Goal: Information Seeking & Learning: Learn about a topic

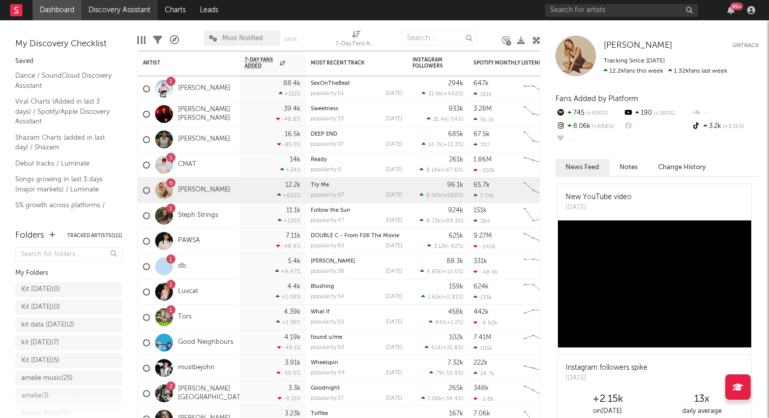
click at [125, 16] on link "Discovery Assistant" at bounding box center [119, 10] width 76 height 20
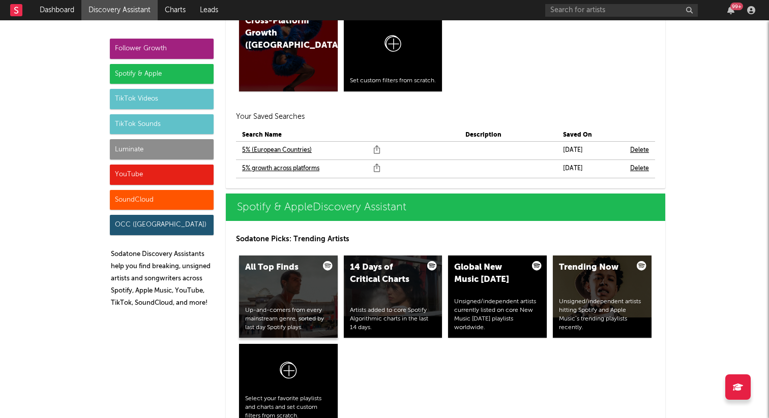
scroll to position [915, 0]
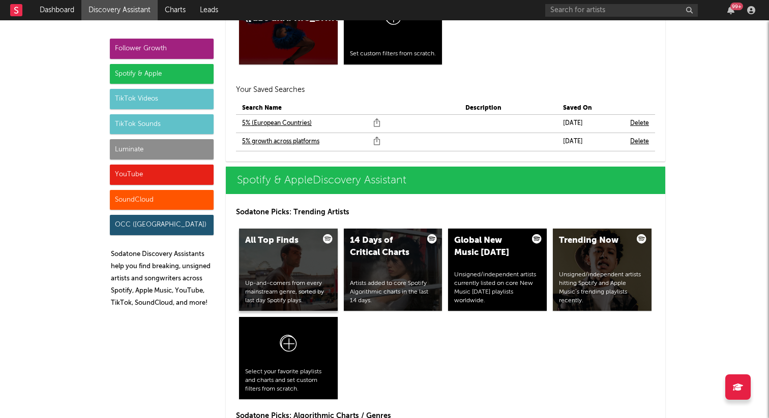
click at [312, 264] on div "All Top Finds Up-and-comers from every mainstream genre, sorted by last day Spo…" at bounding box center [288, 270] width 99 height 82
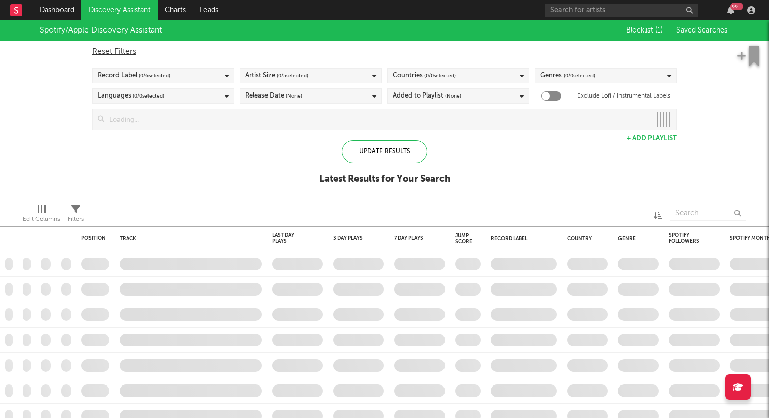
checkbox input "true"
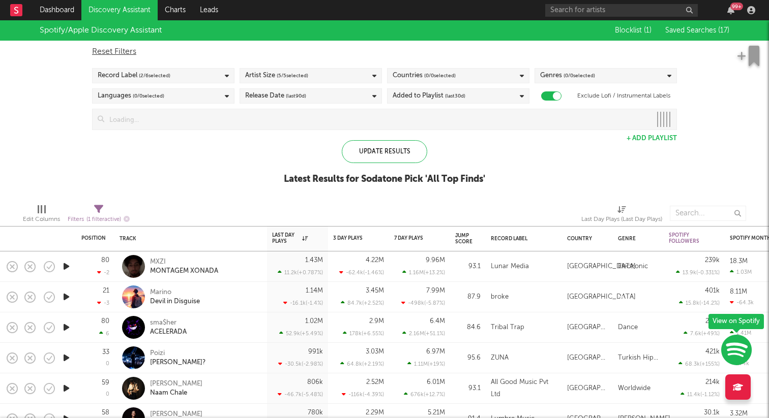
click at [740, 157] on div "Spotify/Apple Discovery Assistant Blocklist ( 1 ) Saved Searches ( 17 ) Reset F…" at bounding box center [384, 107] width 769 height 175
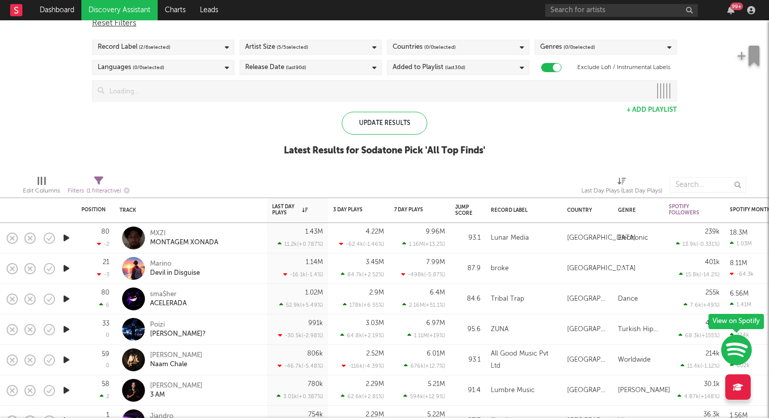
click at [68, 237] on icon "button" at bounding box center [66, 238] width 11 height 13
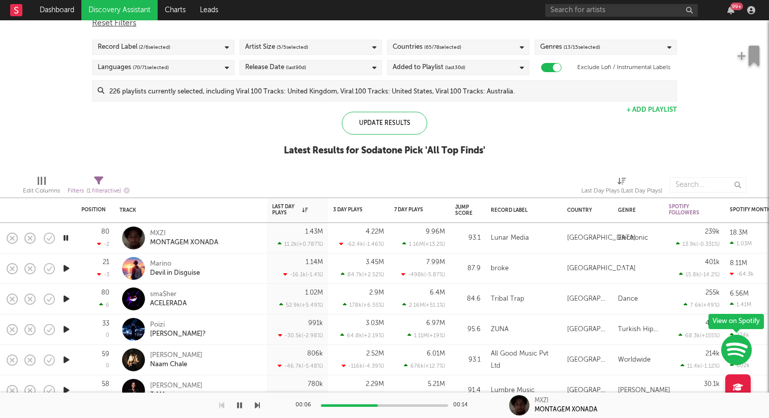
click at [67, 263] on icon "button" at bounding box center [66, 268] width 11 height 13
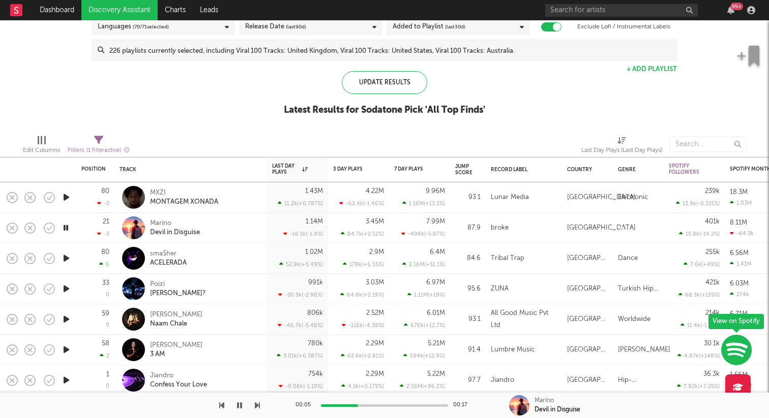
click at [64, 259] on icon "button" at bounding box center [66, 258] width 11 height 13
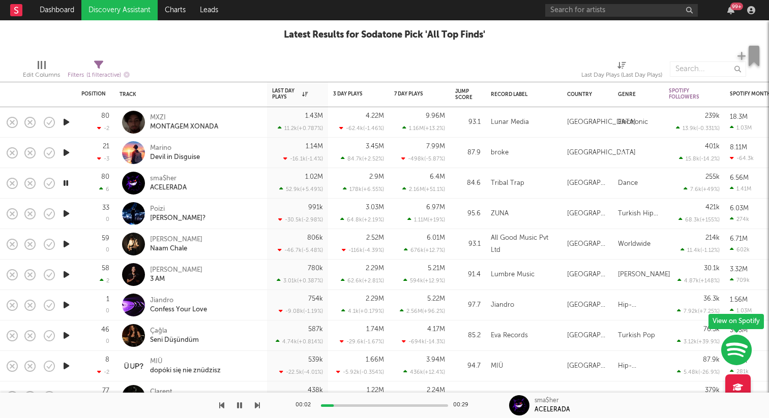
click at [67, 211] on icon "button" at bounding box center [66, 213] width 11 height 13
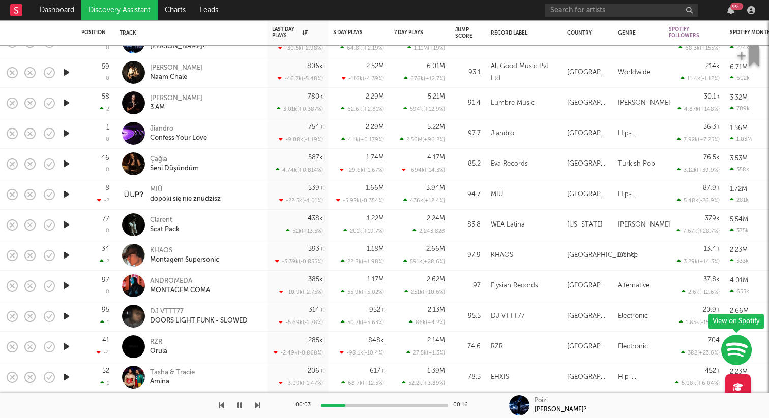
click at [66, 226] on icon "button" at bounding box center [66, 225] width 11 height 13
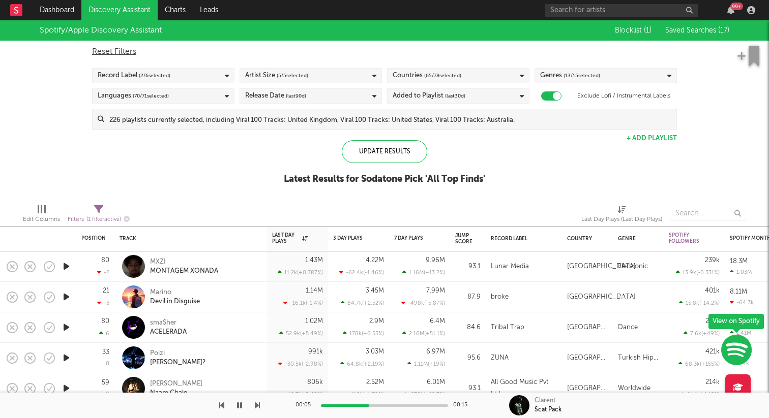
click at [708, 34] on button "Saved Searches ( 17 )" at bounding box center [695, 30] width 67 height 8
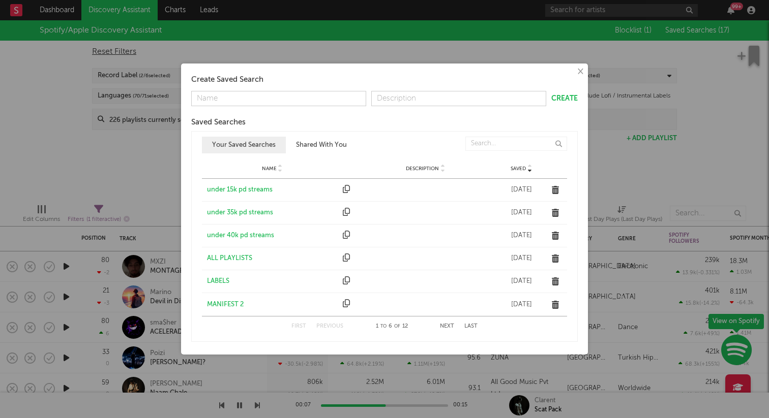
click at [250, 235] on div "under 40k pd streams" at bounding box center [272, 236] width 131 height 10
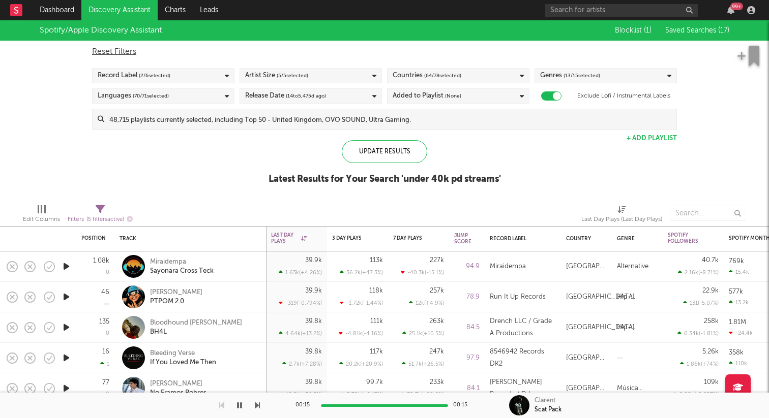
click at [514, 79] on div "Countries ( 64 / 78 selected)" at bounding box center [458, 75] width 142 height 15
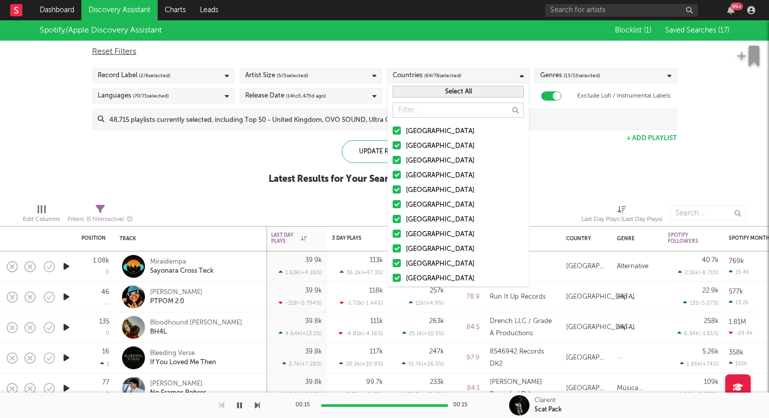
click at [458, 94] on button "Select All" at bounding box center [458, 92] width 131 height 12
click at [458, 94] on button "Deselect All" at bounding box center [458, 92] width 131 height 12
click at [394, 174] on div at bounding box center [397, 175] width 8 height 8
click at [393, 174] on input "[GEOGRAPHIC_DATA]" at bounding box center [393, 176] width 0 height 12
click at [394, 192] on div at bounding box center [397, 190] width 8 height 8
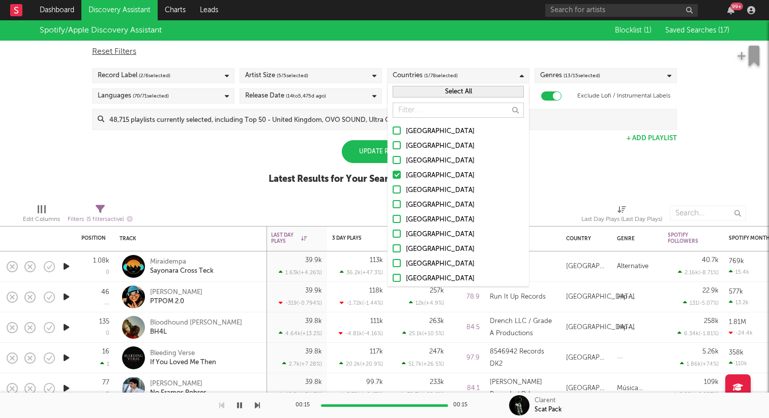
click at [393, 192] on input "[GEOGRAPHIC_DATA]" at bounding box center [393, 191] width 0 height 12
click at [355, 155] on div "Update Results" at bounding box center [384, 151] width 85 height 23
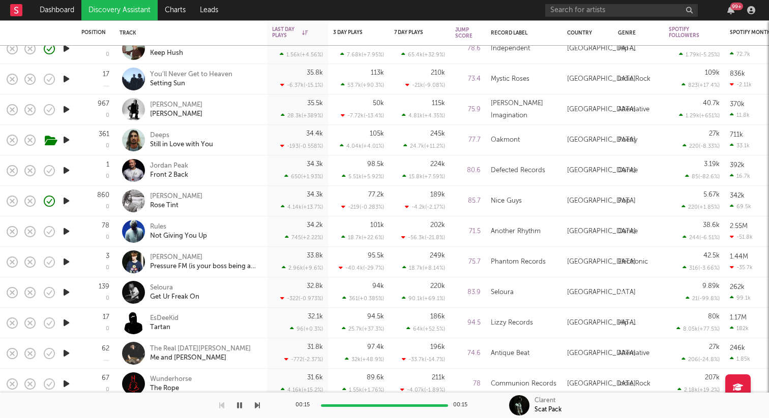
click at [66, 290] on icon "button" at bounding box center [66, 292] width 11 height 13
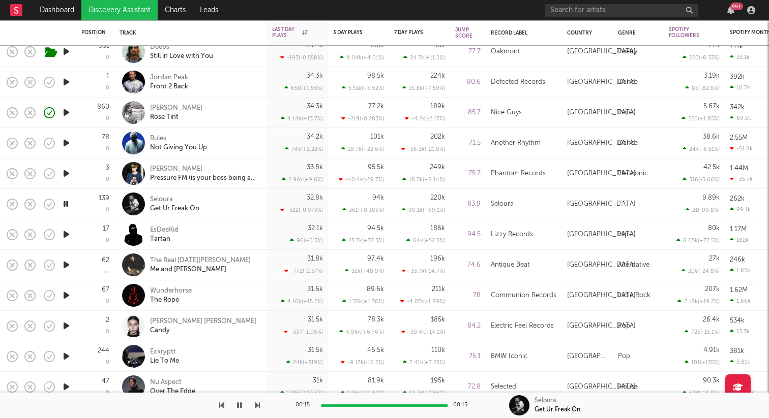
click at [68, 232] on icon "button" at bounding box center [66, 234] width 11 height 13
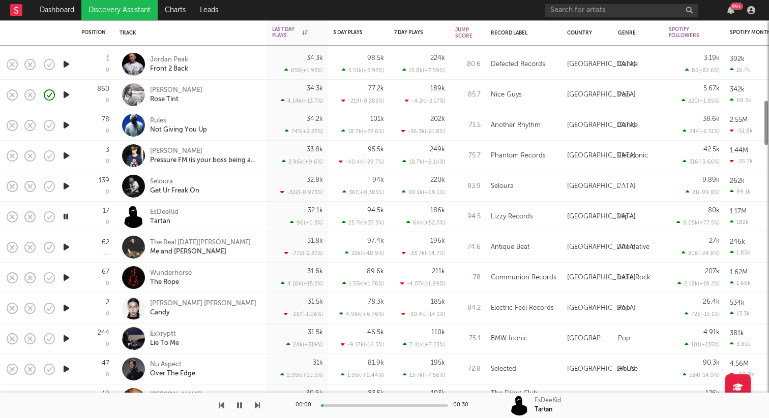
click at [69, 248] on icon "button" at bounding box center [66, 247] width 11 height 13
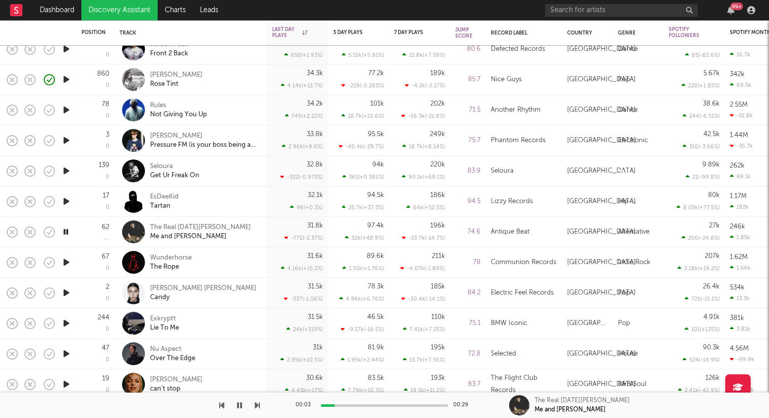
click at [63, 267] on icon "button" at bounding box center [66, 262] width 11 height 13
click at [66, 293] on icon "button" at bounding box center [66, 293] width 11 height 13
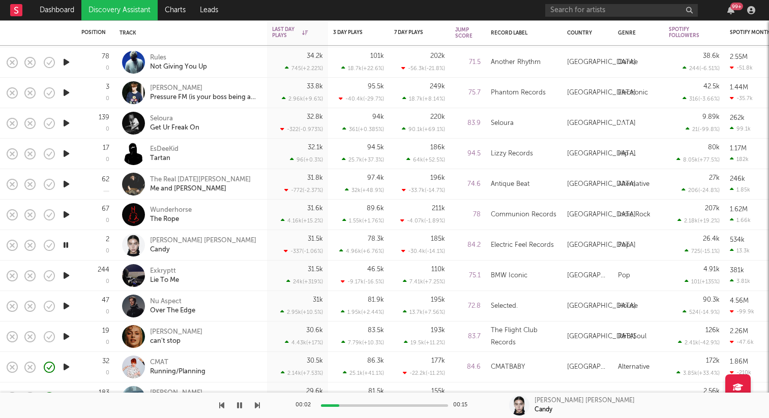
click at [69, 278] on icon "button" at bounding box center [66, 275] width 11 height 13
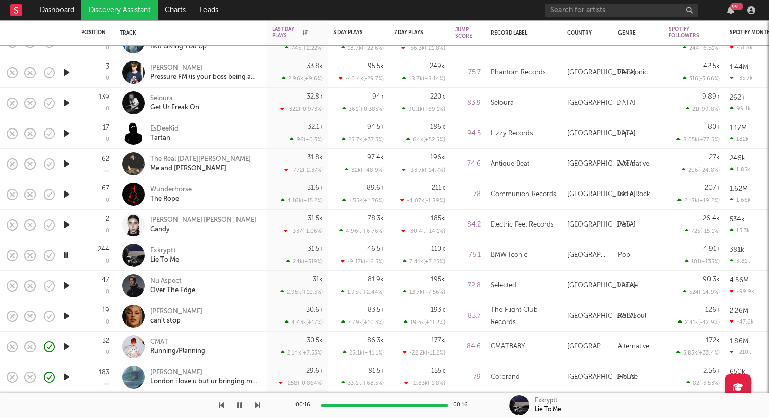
click at [69, 278] on div at bounding box center [66, 286] width 20 height 31
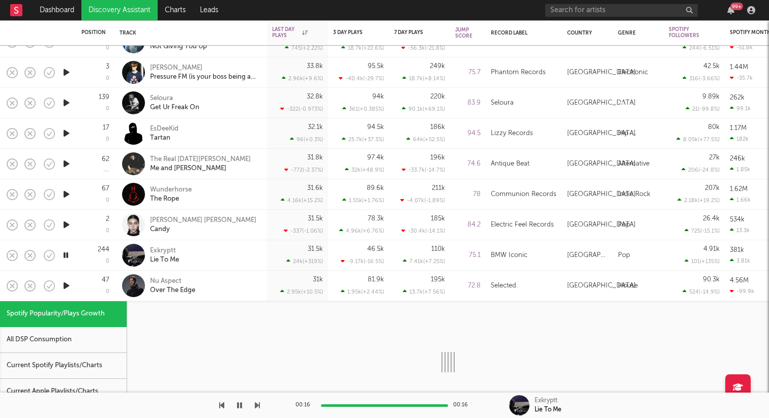
click at [67, 286] on icon "button" at bounding box center [66, 286] width 11 height 13
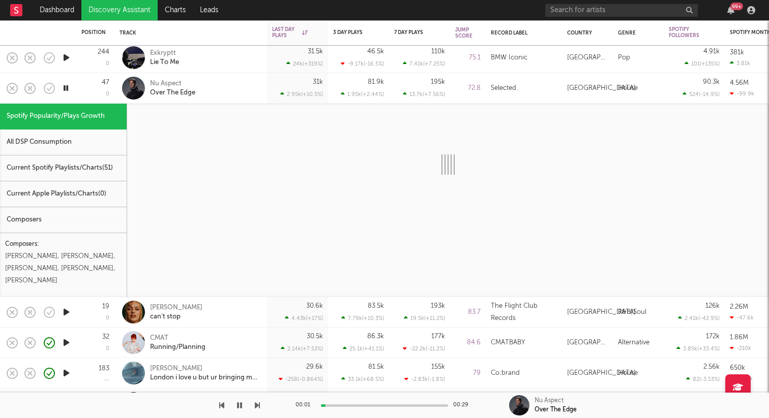
select select "6m"
select select "1w"
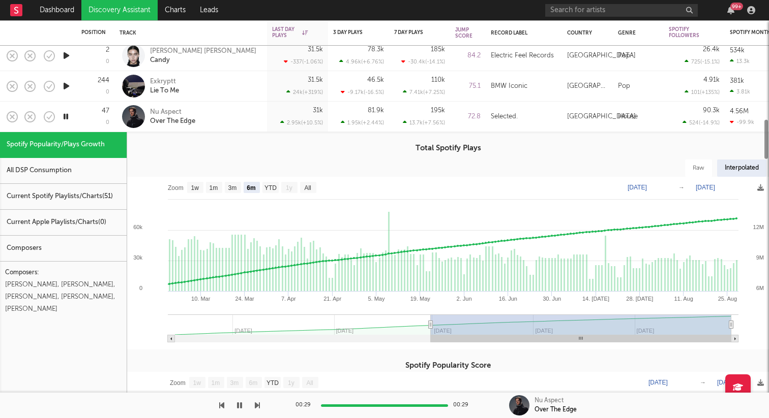
click at [223, 110] on div "Nu Aspect Over The Edge" at bounding box center [204, 117] width 109 height 18
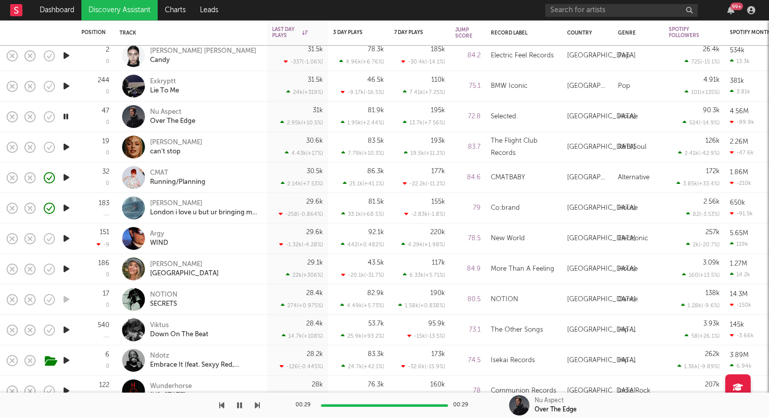
click at [67, 148] on icon "button" at bounding box center [66, 147] width 11 height 13
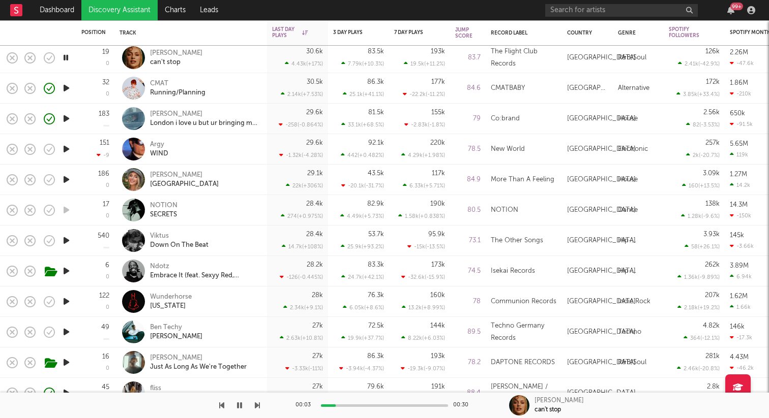
click at [66, 329] on icon "button" at bounding box center [66, 332] width 11 height 13
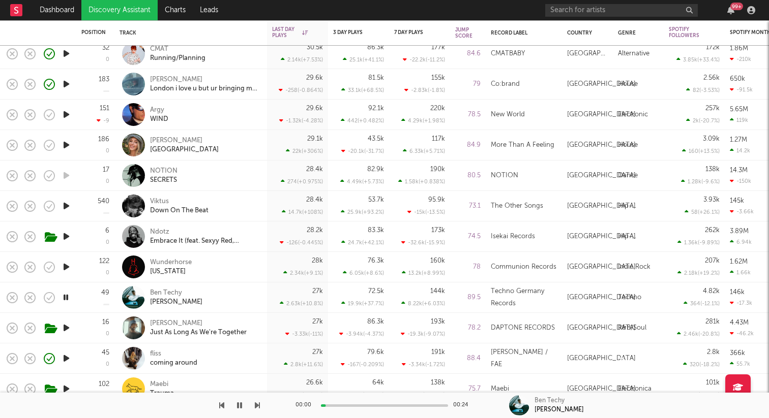
click at [66, 233] on icon "button" at bounding box center [66, 236] width 11 height 13
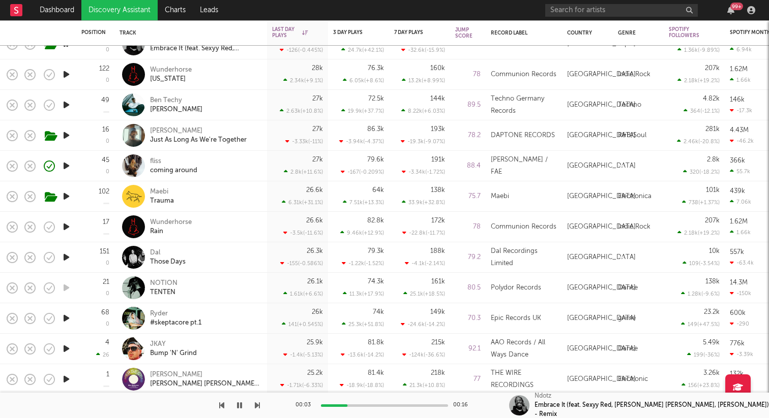
click at [68, 258] on icon "button" at bounding box center [66, 257] width 11 height 13
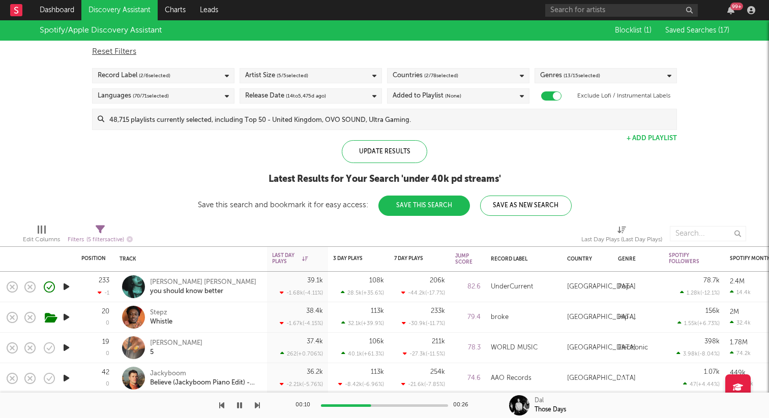
select select "max"
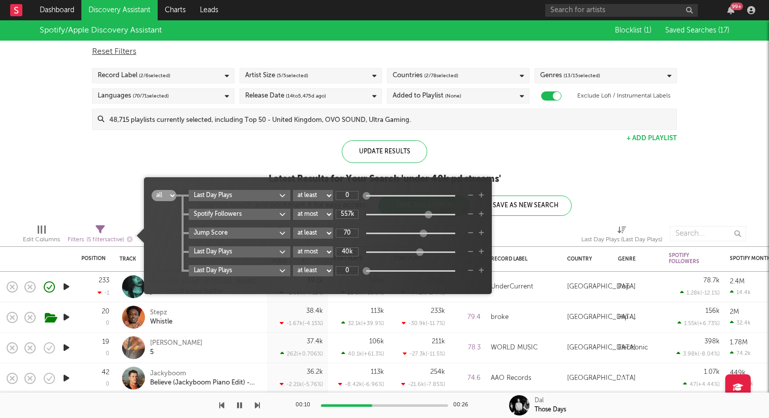
click at [96, 231] on icon at bounding box center [100, 229] width 9 height 9
click at [351, 215] on input "557k" at bounding box center [347, 214] width 23 height 9
click at [348, 213] on input "557k" at bounding box center [347, 214] width 23 height 9
click at [350, 214] on input "557k" at bounding box center [347, 214] width 23 height 9
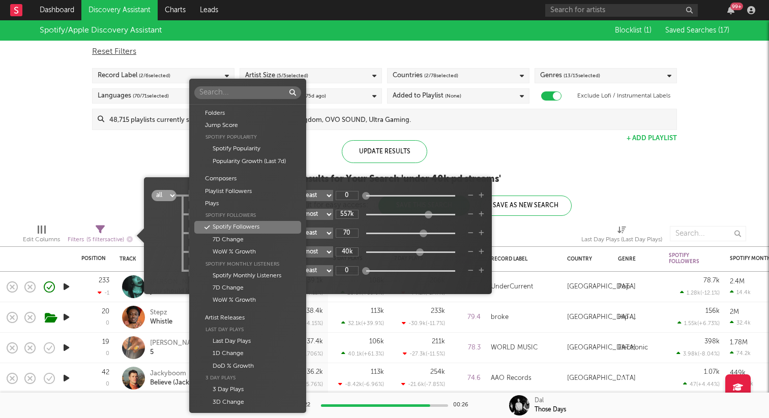
click at [283, 214] on body "Dashboard Discovery Assistant Charts Leads 99 + Notifications Settings Mark all…" at bounding box center [384, 209] width 769 height 418
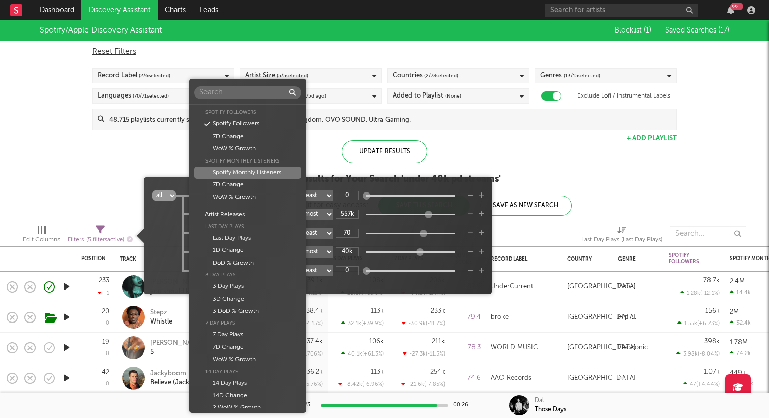
click at [265, 172] on div "Spotify Monthly Listeners" at bounding box center [247, 173] width 107 height 12
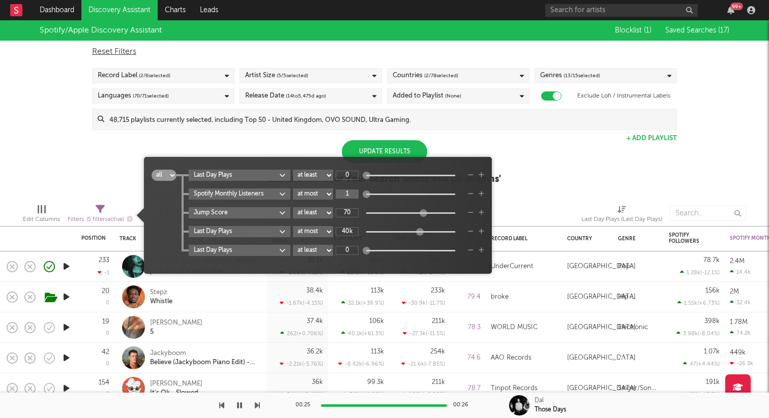
click at [353, 192] on input "1" at bounding box center [347, 194] width 23 height 9
type input "500k"
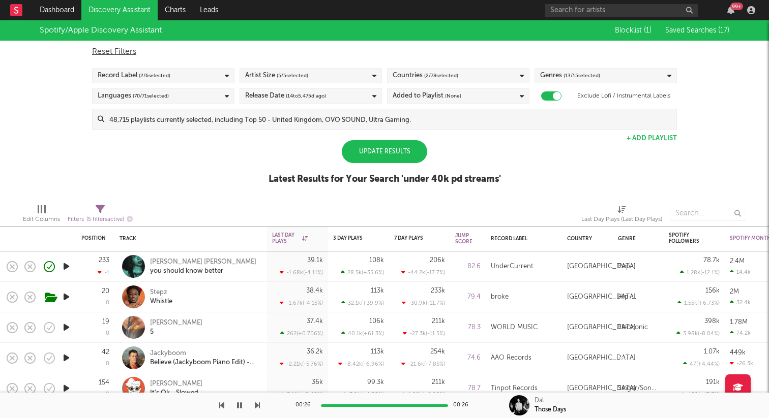
click at [402, 148] on div "Update Results" at bounding box center [384, 151] width 85 height 23
